Goal: Transaction & Acquisition: Book appointment/travel/reservation

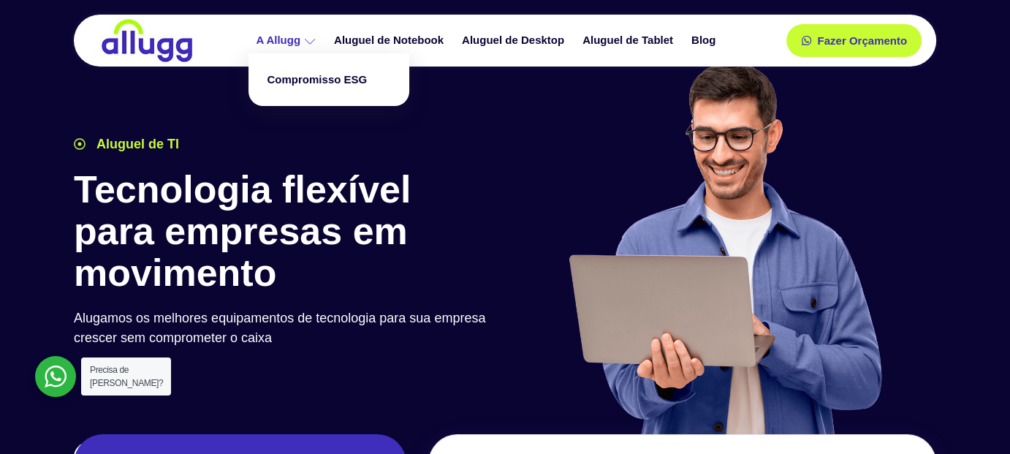
click at [305, 45] on icon at bounding box center [310, 41] width 11 height 11
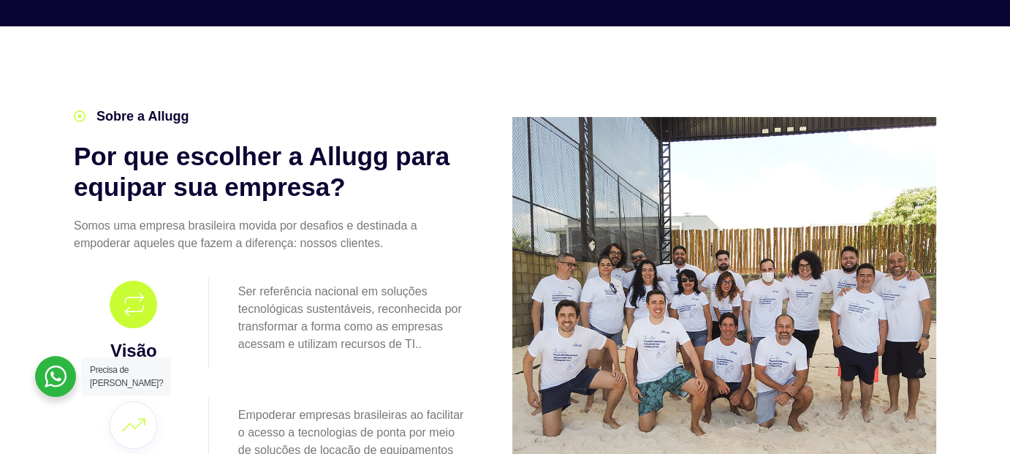
scroll to position [365, 0]
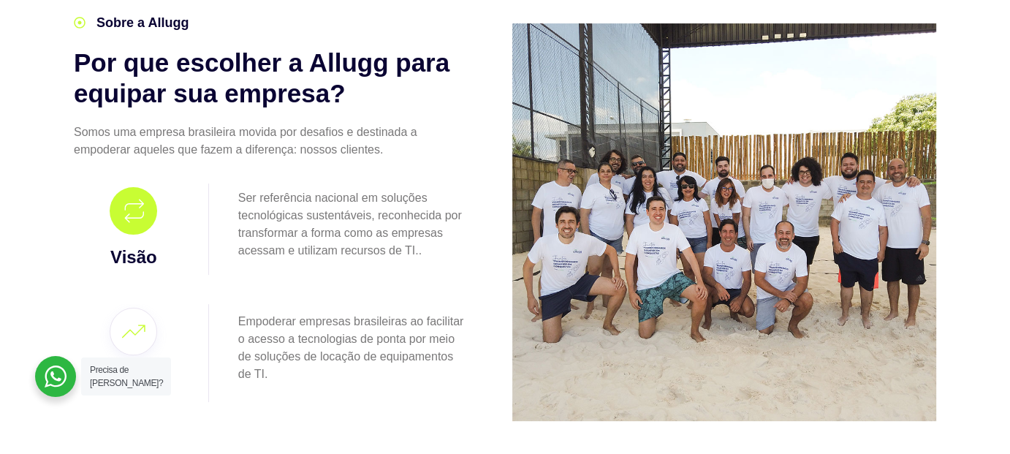
click at [712, 237] on img at bounding box center [724, 221] width 424 height 397
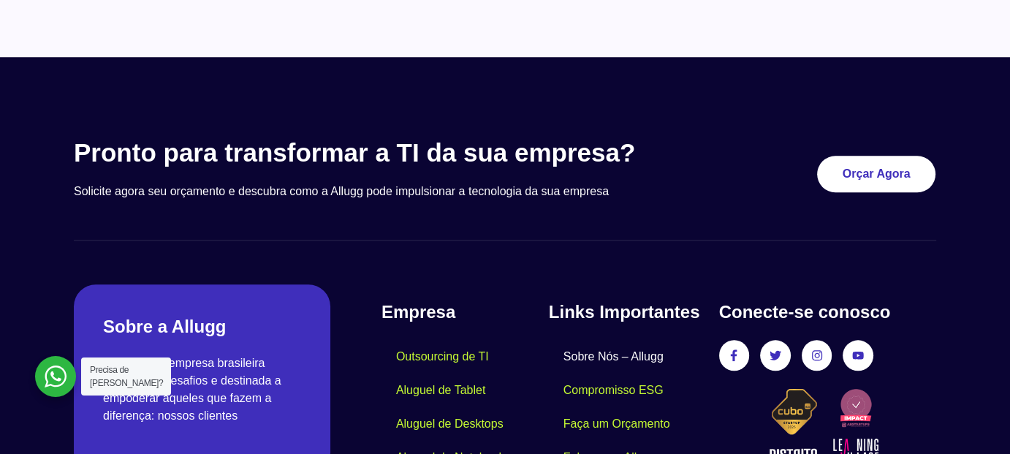
scroll to position [1388, 0]
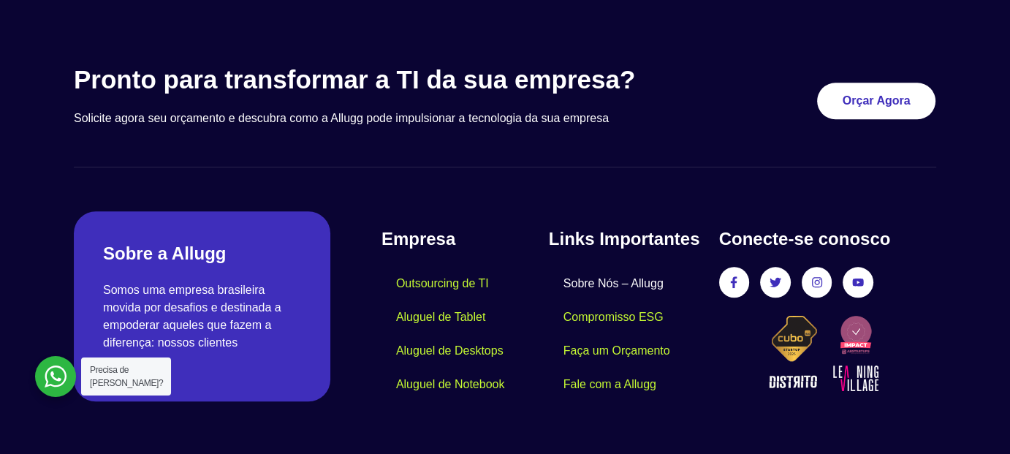
click at [617, 280] on link "Sobre Nós – Allugg" at bounding box center [613, 284] width 129 height 34
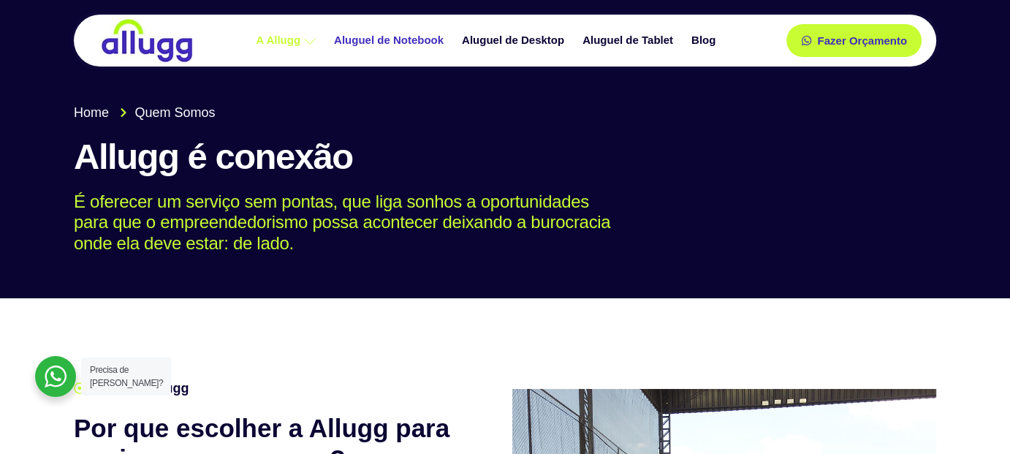
click at [434, 39] on link "Aluguel de Notebook" at bounding box center [391, 41] width 128 height 26
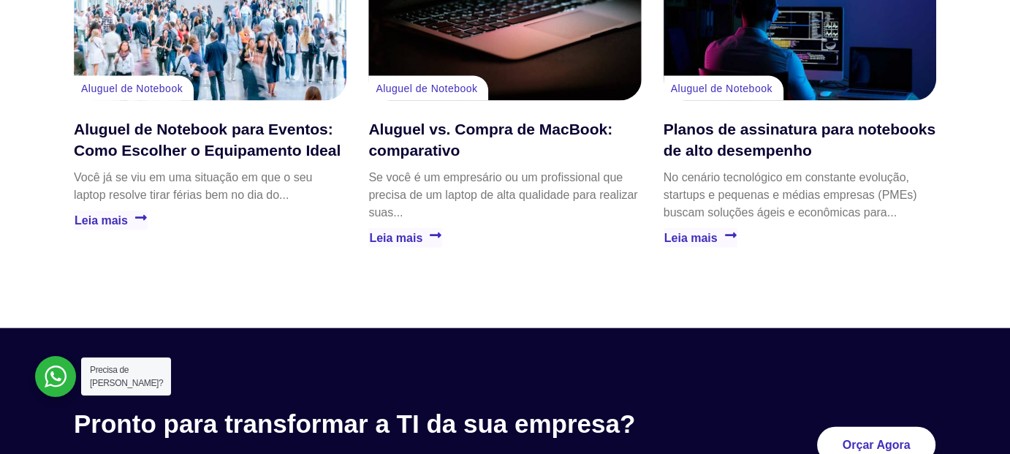
scroll to position [3725, 0]
